Goal: Find specific page/section: Find specific page/section

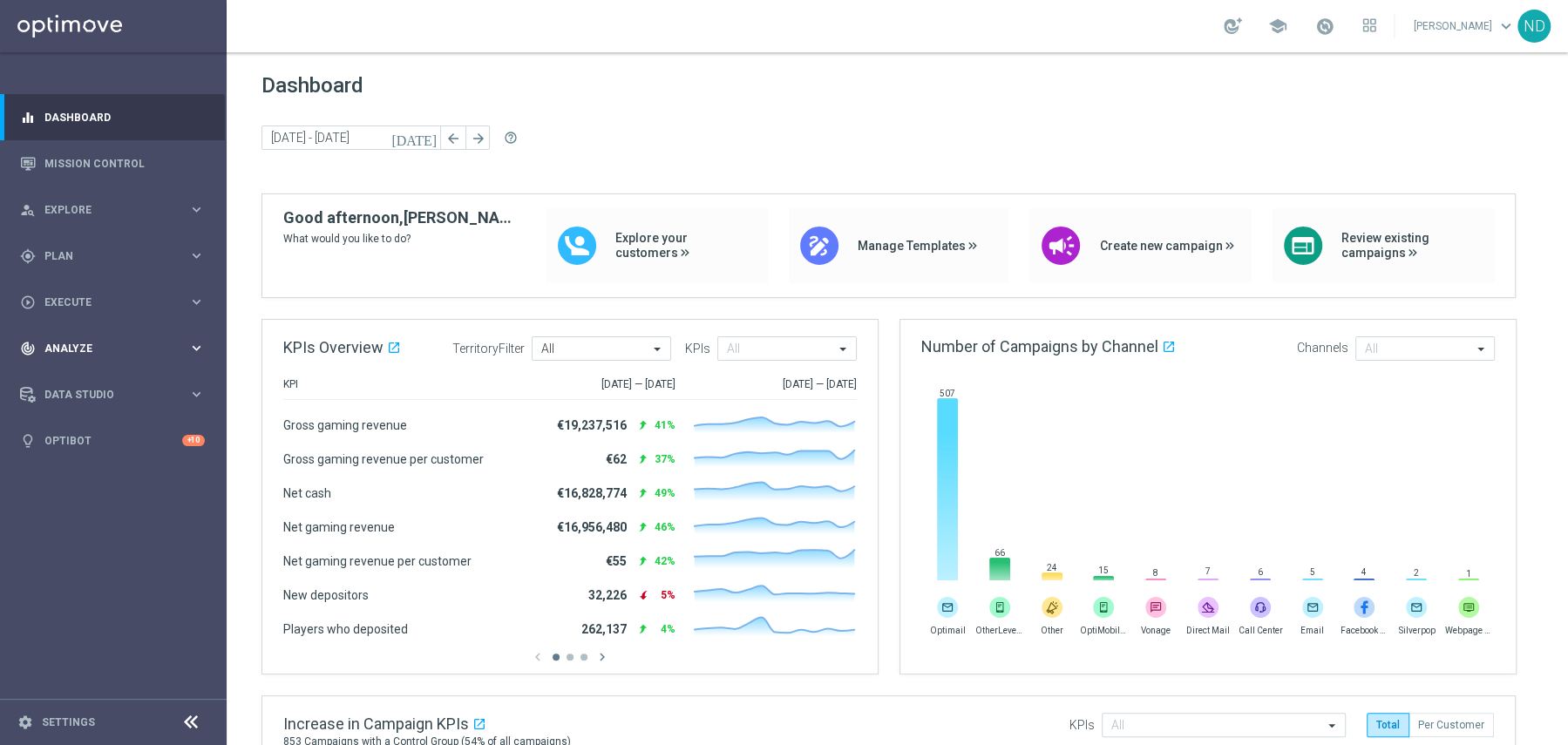
click at [119, 351] on span "Analyze" at bounding box center [117, 348] width 144 height 10
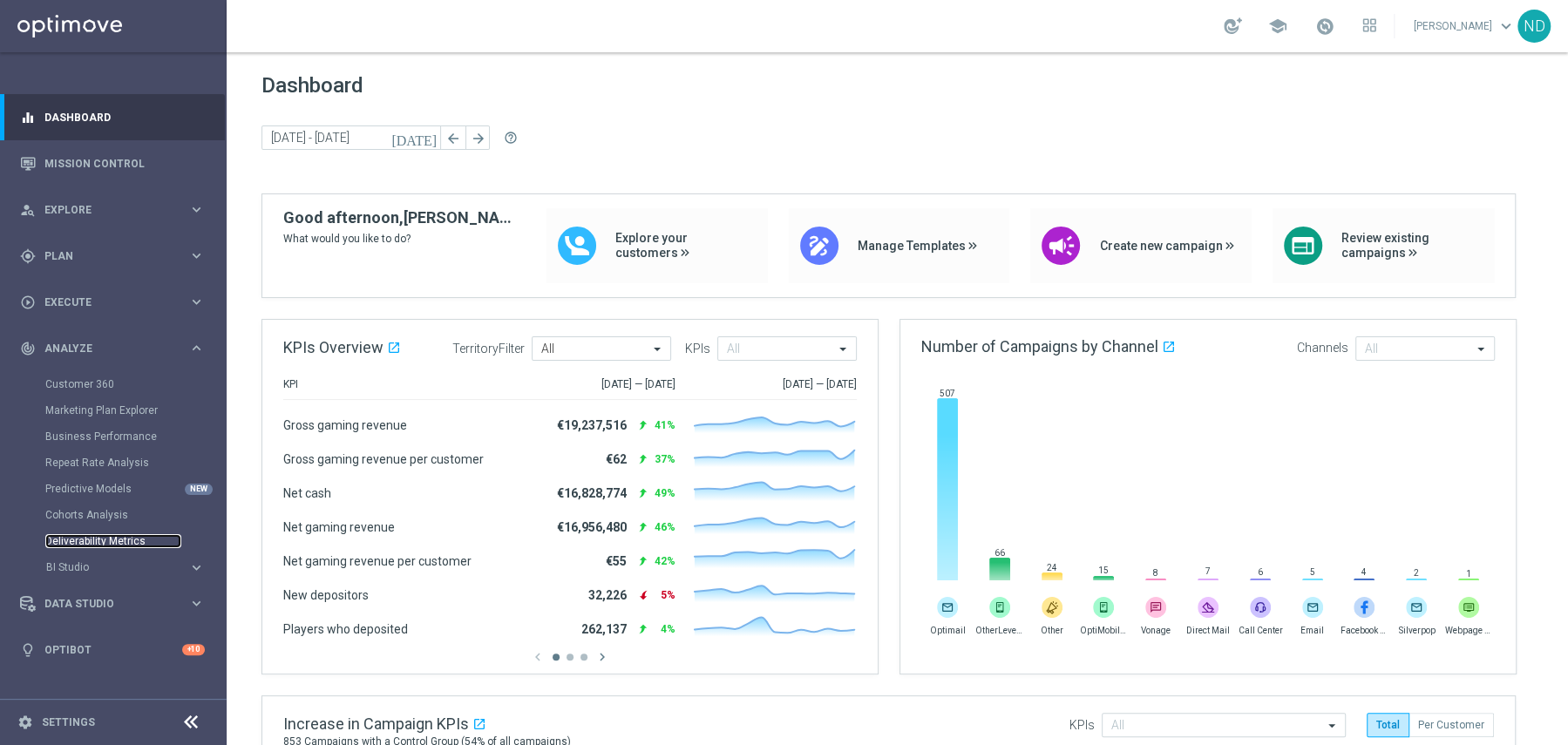
click at [98, 545] on link "Deliverability Metrics" at bounding box center [112, 541] width 135 height 14
